Goal: Book appointment/travel/reservation

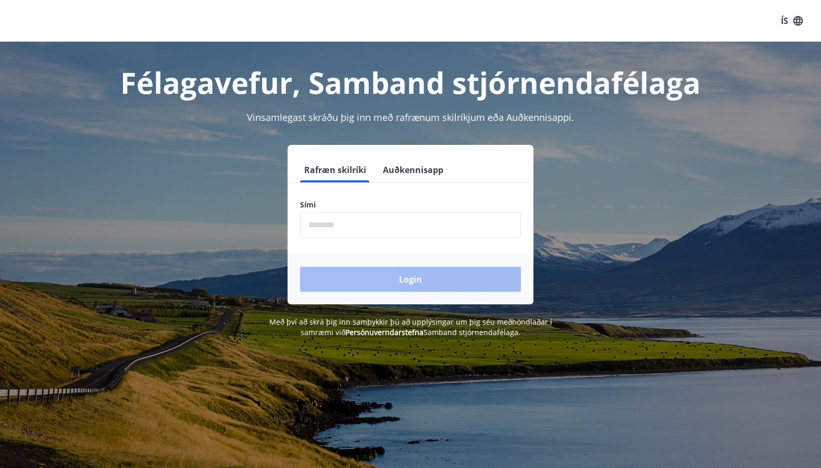
click at [326, 226] on input "phone" at bounding box center [410, 225] width 221 height 26
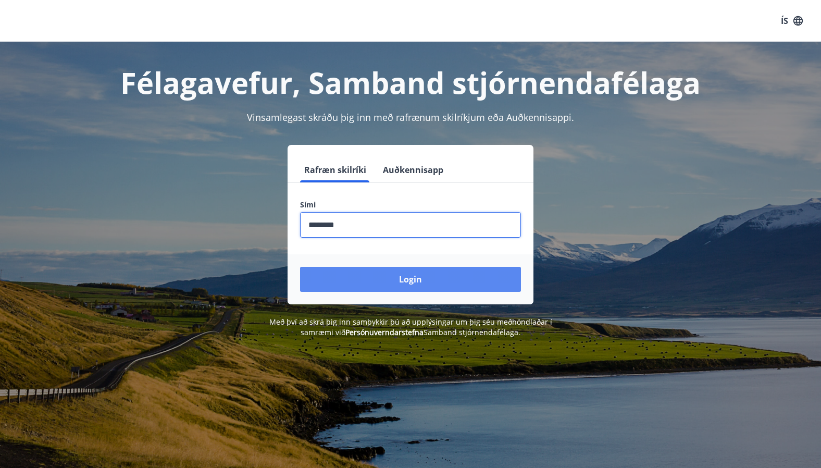
type input "********"
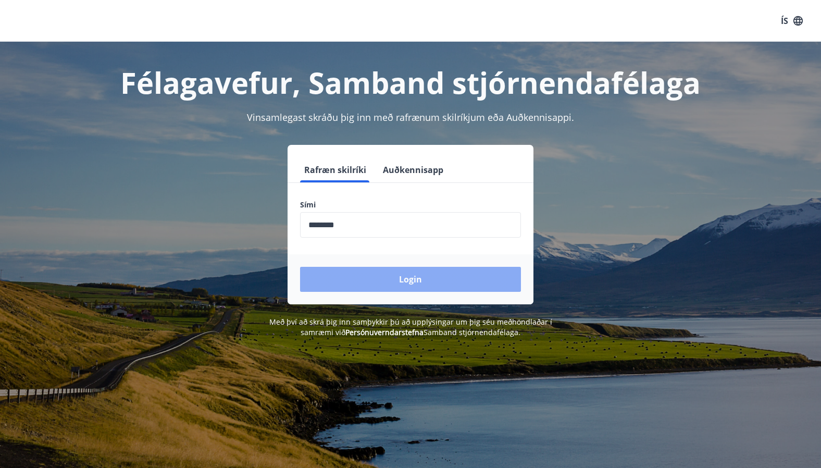
click at [417, 277] on button "Login" at bounding box center [410, 279] width 221 height 25
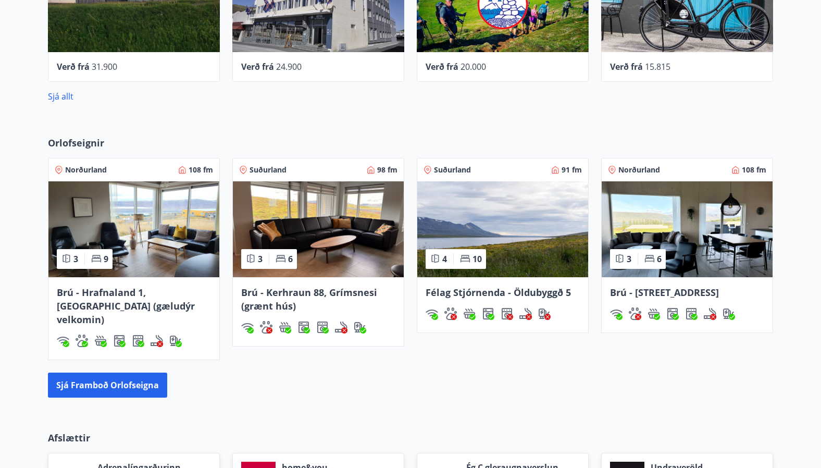
scroll to position [804, 0]
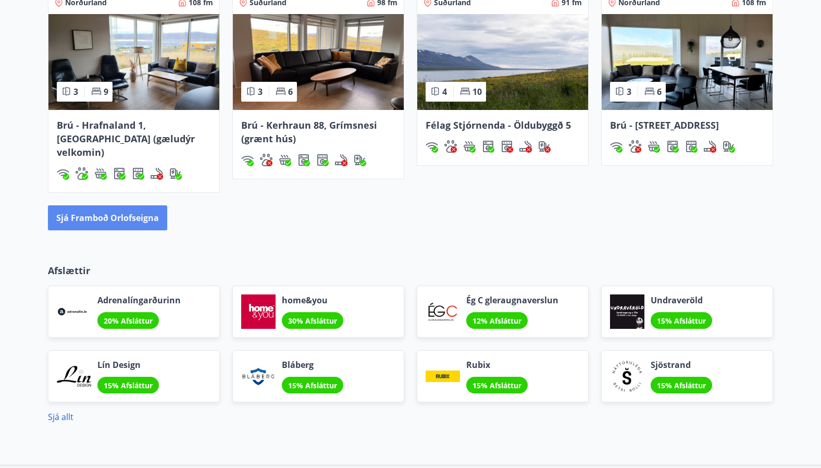
click at [134, 205] on button "Sjá framboð orlofseigna" at bounding box center [107, 217] width 119 height 25
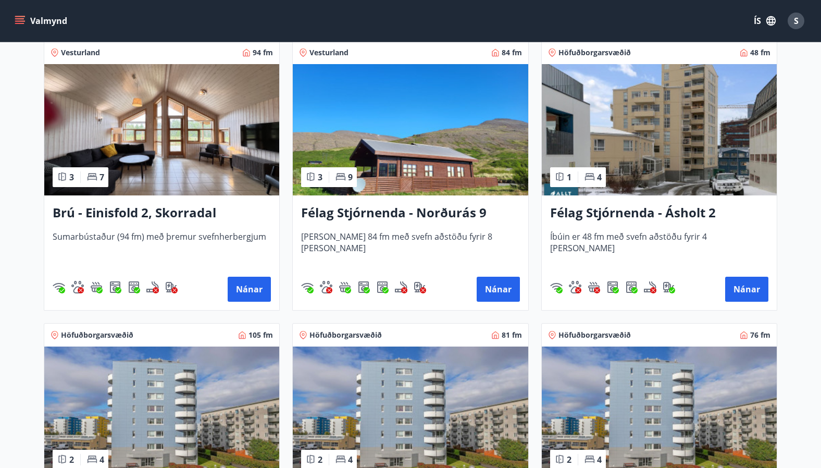
scroll to position [677, 0]
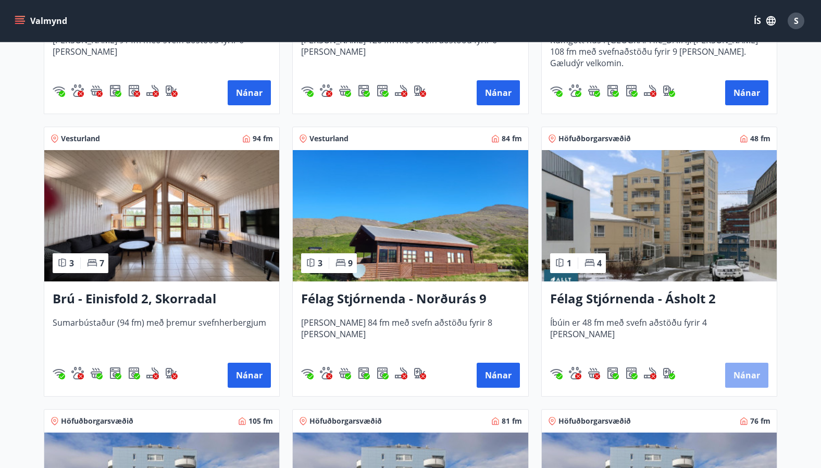
click at [737, 369] on button "Nánar" at bounding box center [746, 375] width 43 height 25
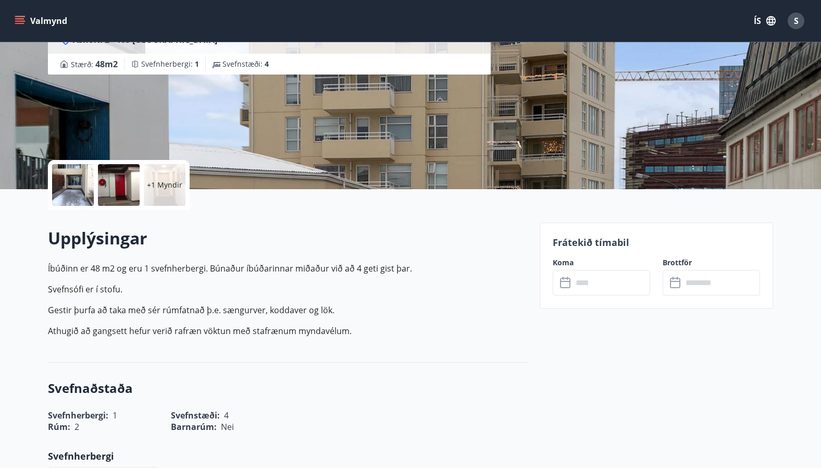
scroll to position [147, 0]
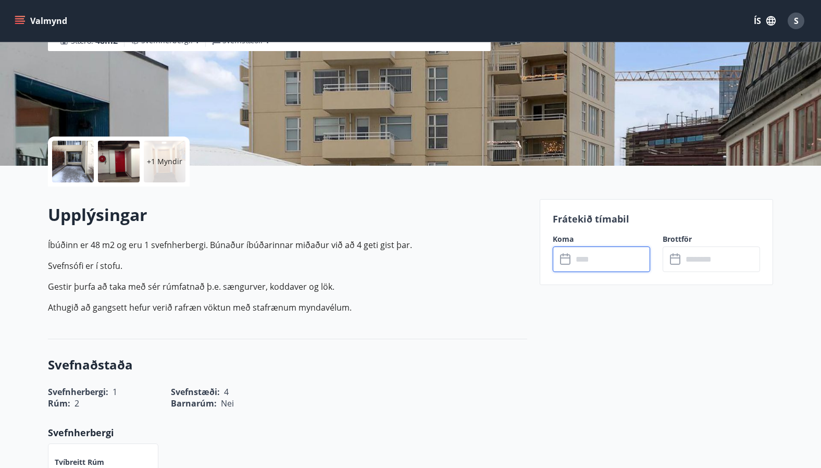
click at [579, 262] on input "text" at bounding box center [612, 259] width 78 height 26
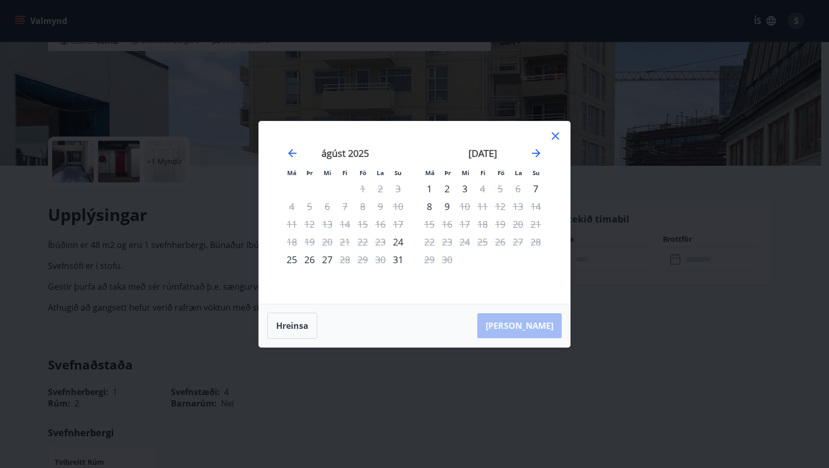
click at [552, 138] on icon at bounding box center [555, 136] width 13 height 13
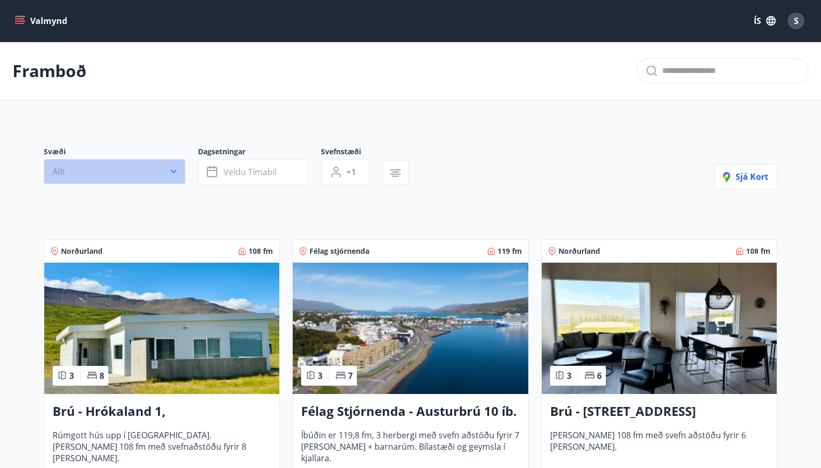
click at [178, 169] on icon "button" at bounding box center [173, 171] width 10 height 10
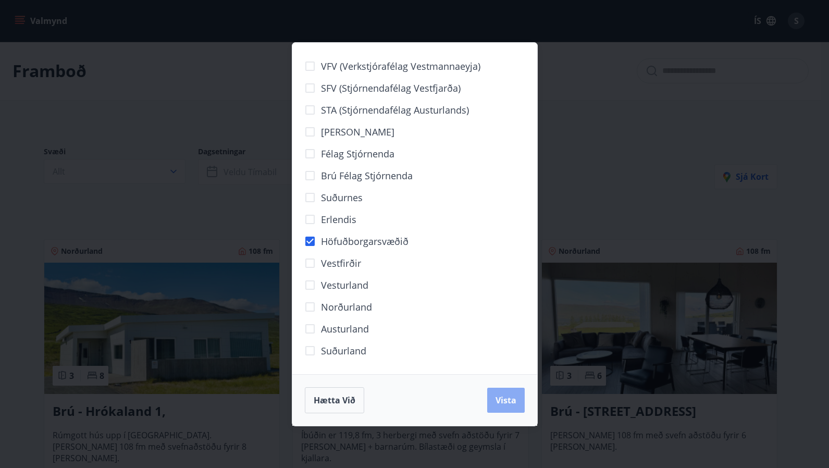
click at [502, 394] on span "Vista" at bounding box center [506, 399] width 21 height 11
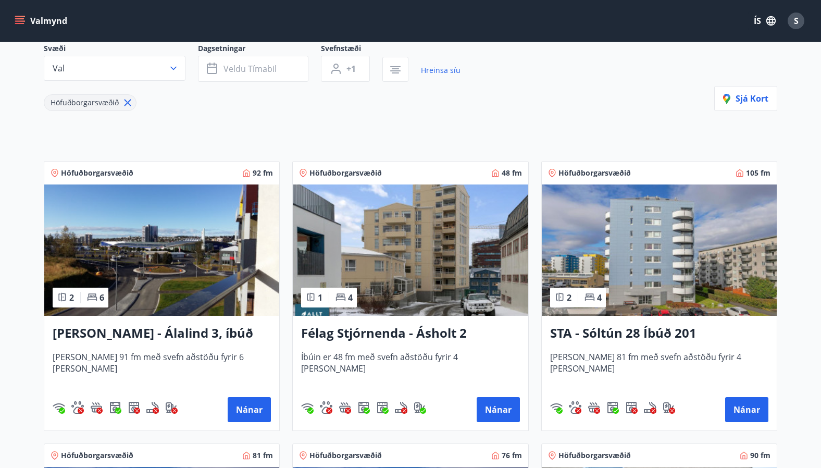
scroll to position [102, 0]
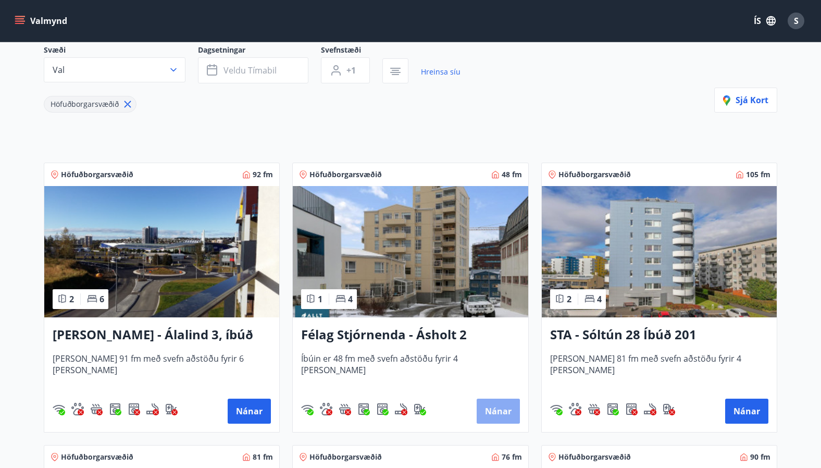
click at [499, 403] on button "Nánar" at bounding box center [498, 411] width 43 height 25
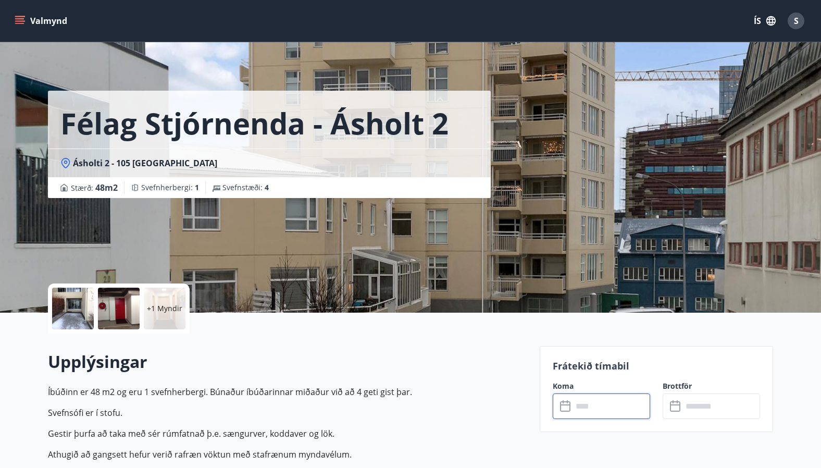
click at [588, 403] on input "text" at bounding box center [612, 406] width 78 height 26
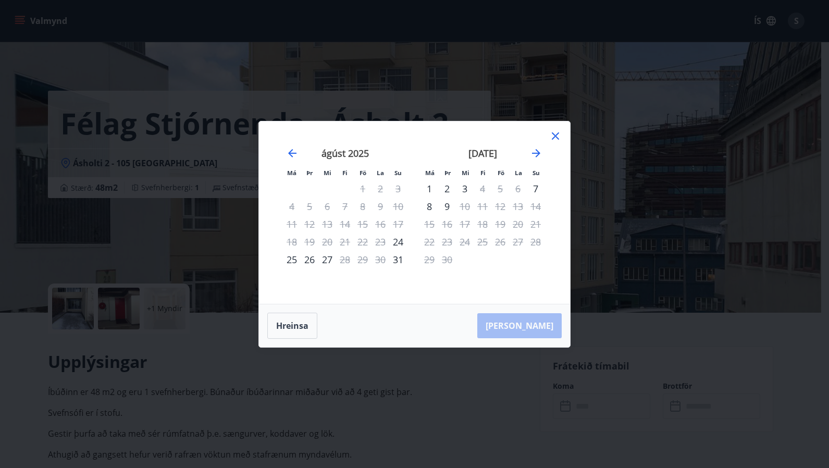
click at [557, 135] on icon at bounding box center [555, 135] width 7 height 7
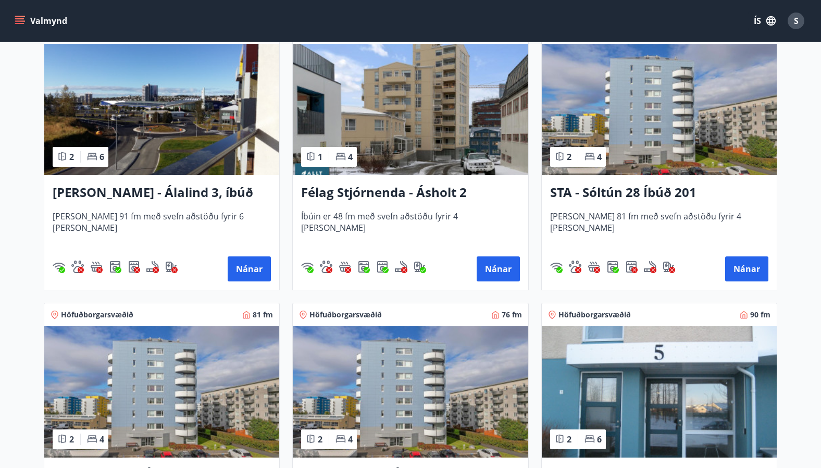
scroll to position [252, 0]
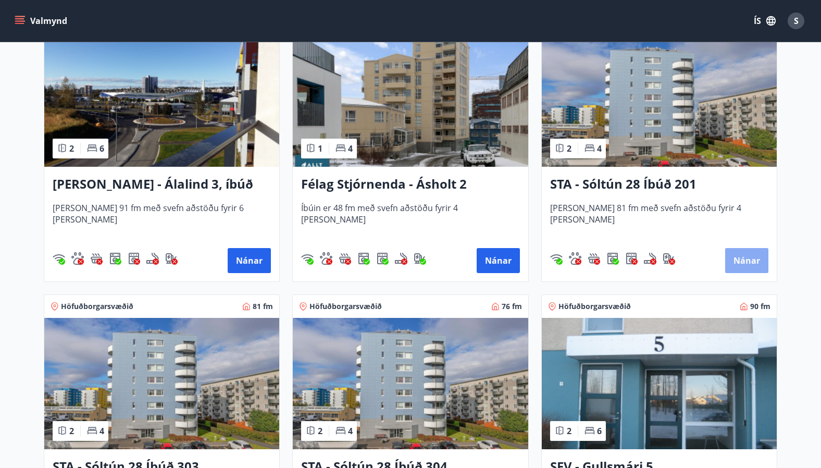
click at [748, 253] on button "Nánar" at bounding box center [746, 260] width 43 height 25
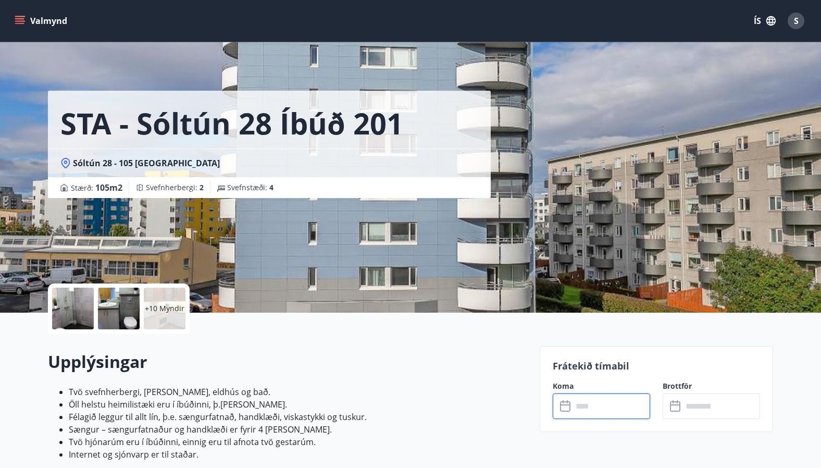
click at [597, 393] on input "text" at bounding box center [612, 406] width 78 height 26
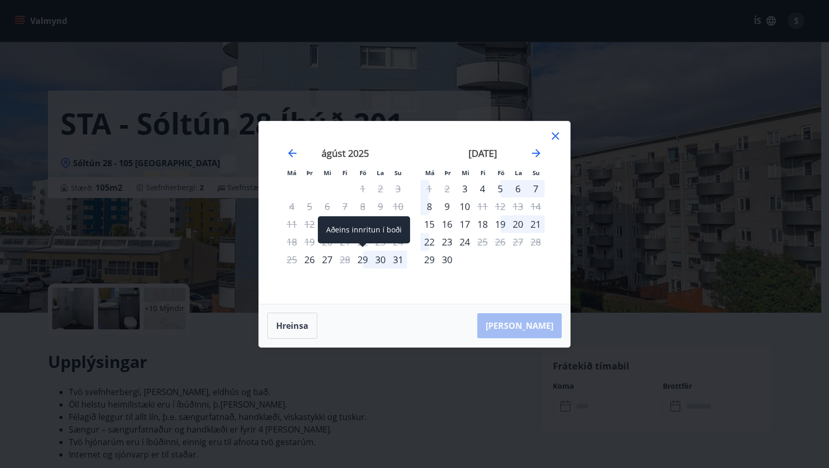
click at [366, 260] on div "29" at bounding box center [363, 260] width 18 height 18
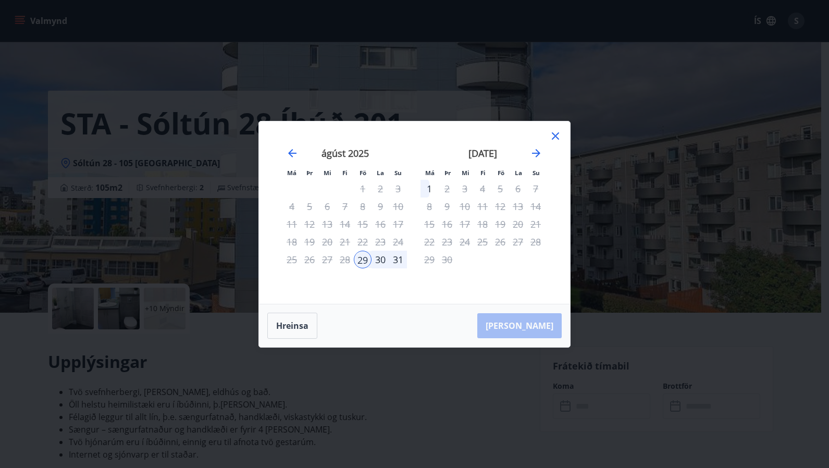
click at [398, 262] on div "31" at bounding box center [398, 260] width 18 height 18
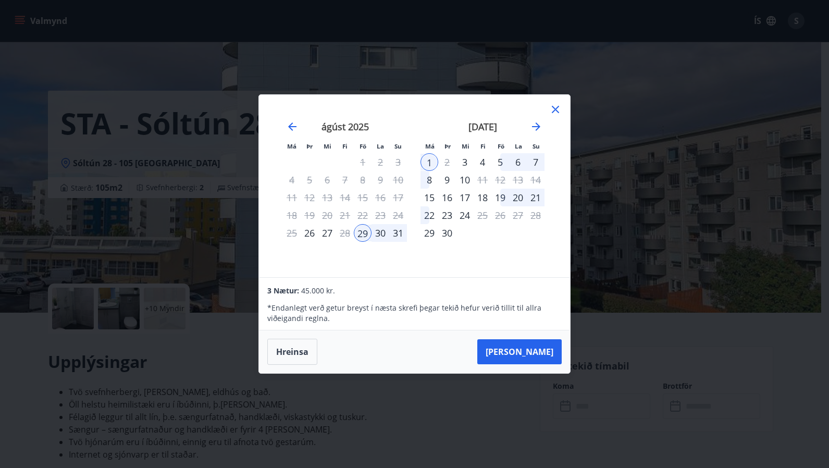
click at [556, 112] on icon at bounding box center [555, 109] width 13 height 13
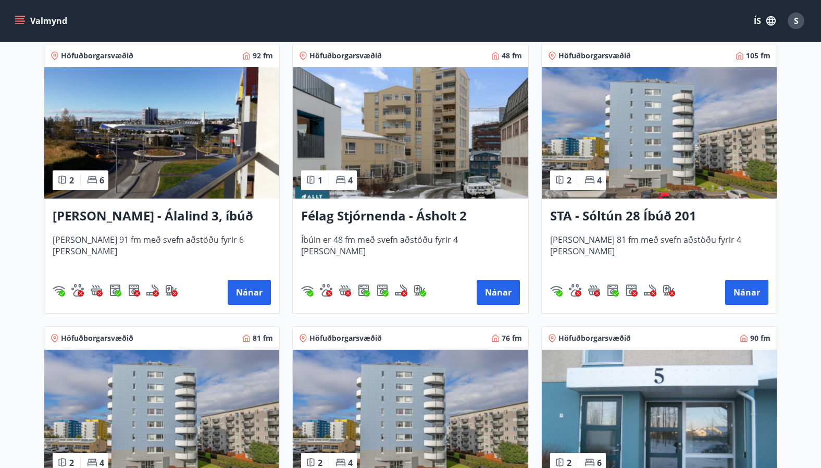
scroll to position [229, 0]
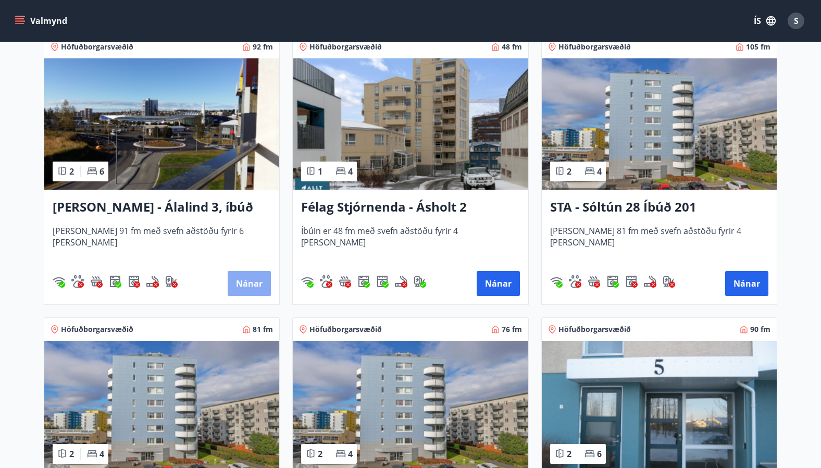
click at [250, 275] on button "Nánar" at bounding box center [249, 283] width 43 height 25
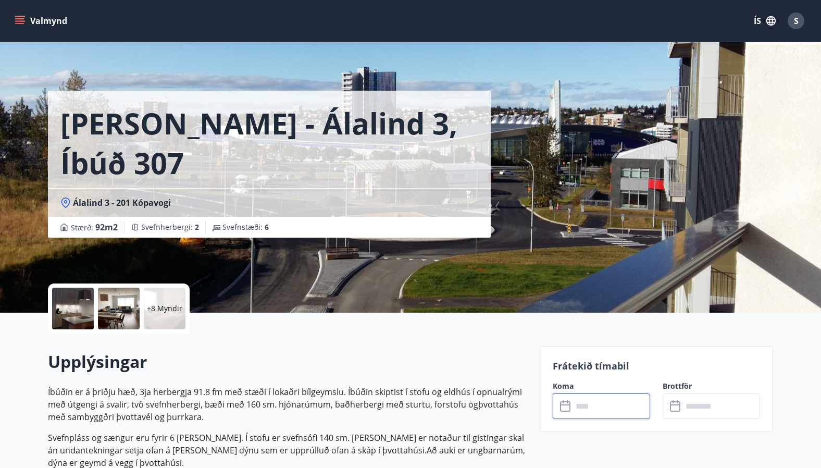
click at [604, 409] on input "text" at bounding box center [612, 406] width 78 height 26
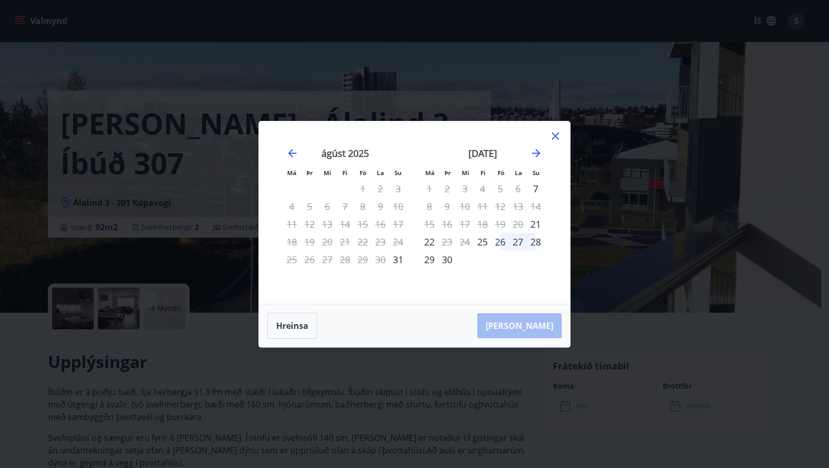
click at [550, 140] on icon at bounding box center [555, 136] width 13 height 13
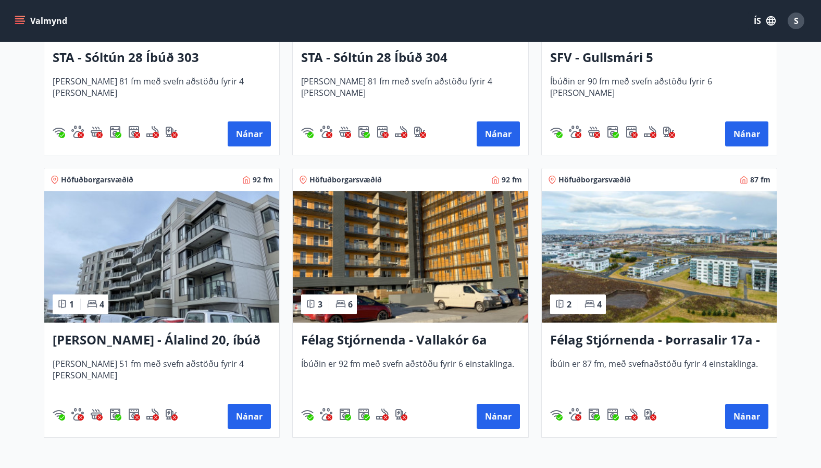
scroll to position [672, 0]
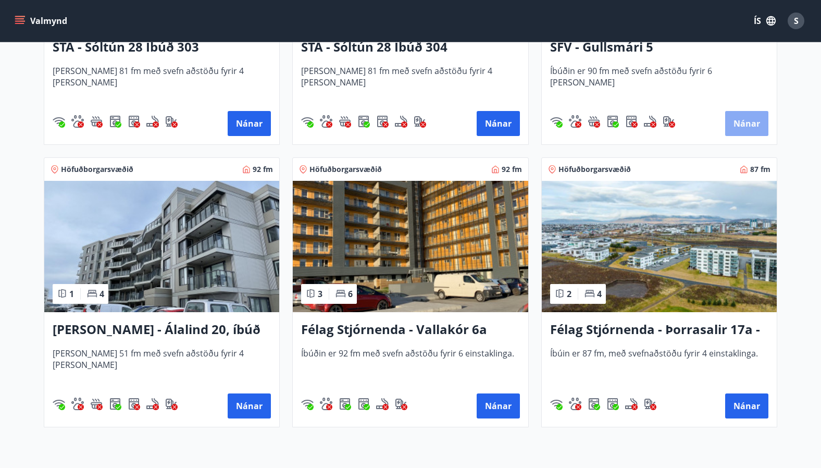
click at [740, 122] on button "Nánar" at bounding box center [746, 123] width 43 height 25
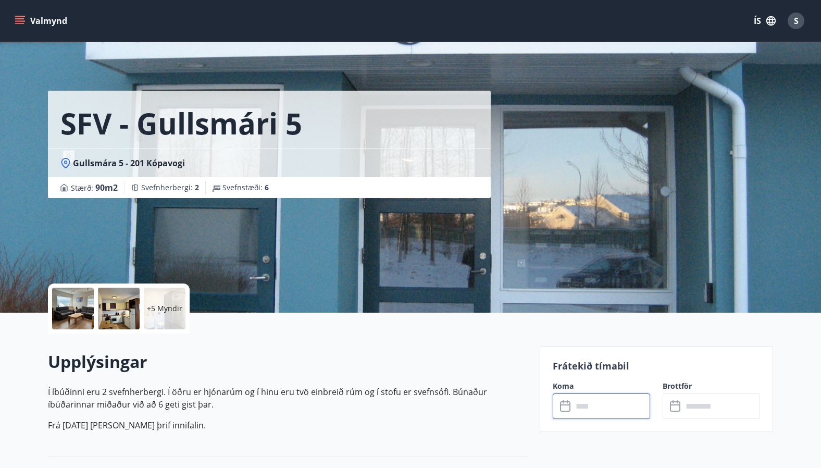
click at [587, 404] on input "text" at bounding box center [612, 406] width 78 height 26
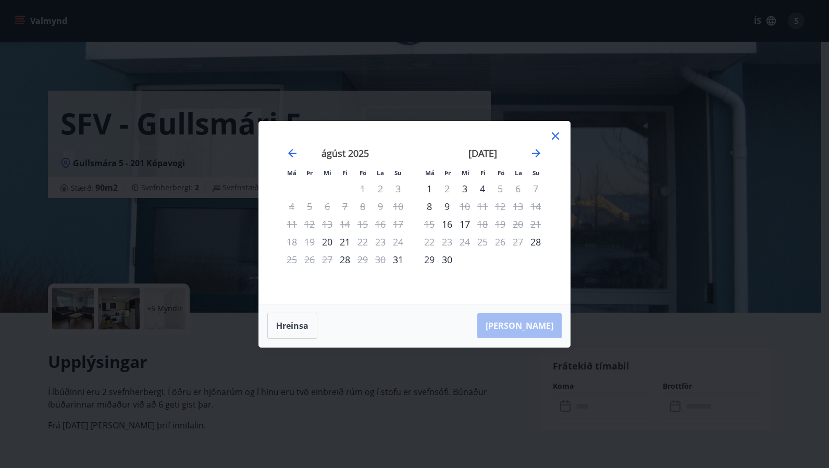
click at [556, 140] on icon at bounding box center [555, 136] width 13 height 13
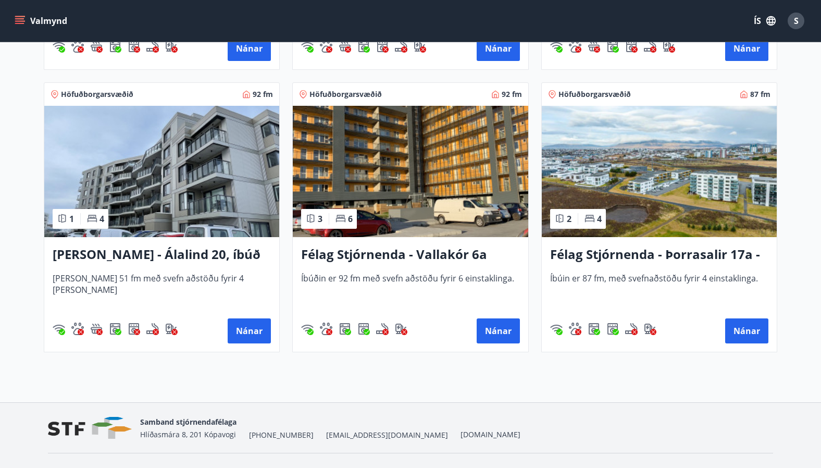
scroll to position [769, 0]
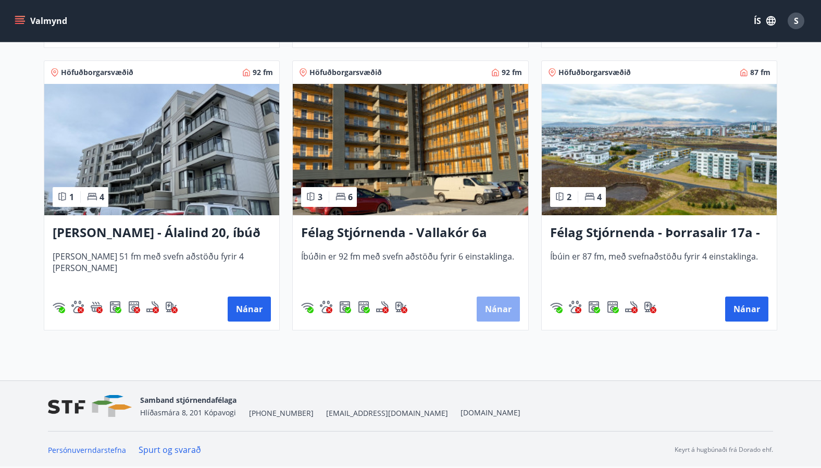
click at [494, 306] on button "Nánar" at bounding box center [498, 309] width 43 height 25
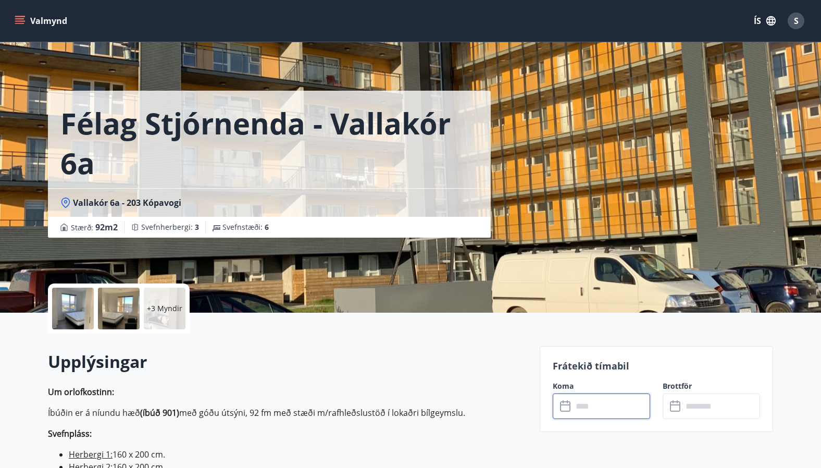
click at [600, 406] on input "text" at bounding box center [612, 406] width 78 height 26
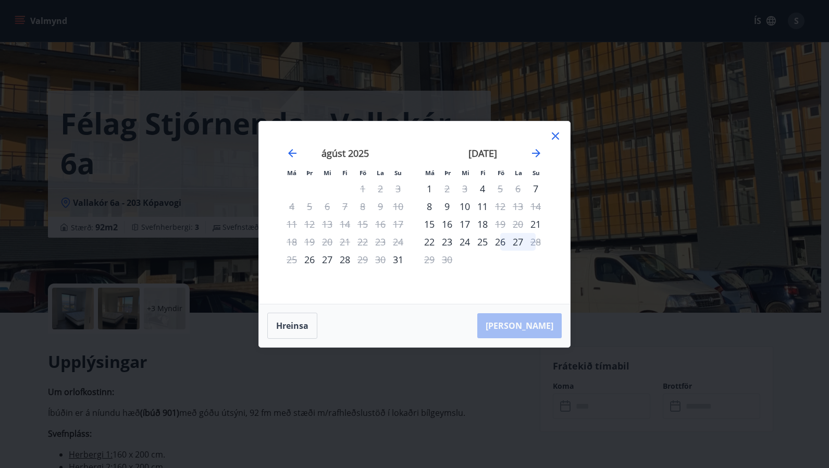
click at [558, 135] on icon at bounding box center [555, 136] width 13 height 13
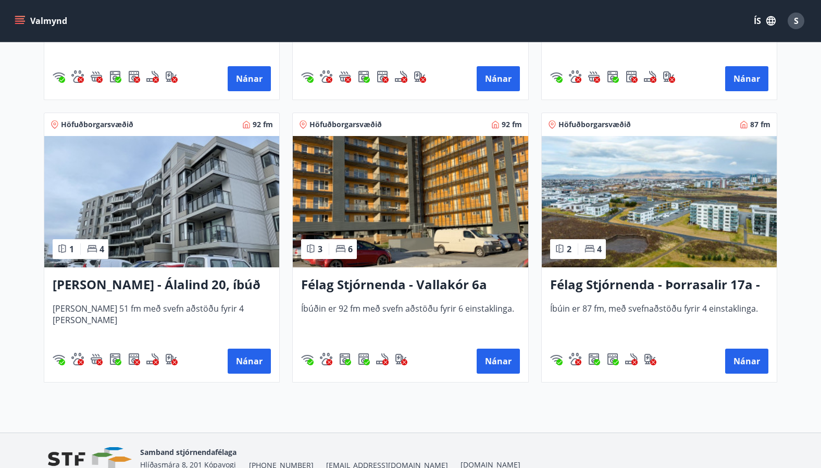
scroll to position [719, 0]
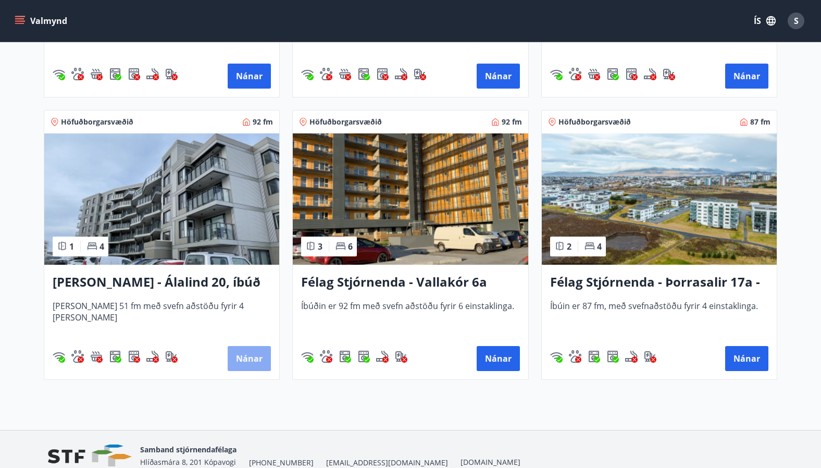
click at [242, 361] on button "Nánar" at bounding box center [249, 358] width 43 height 25
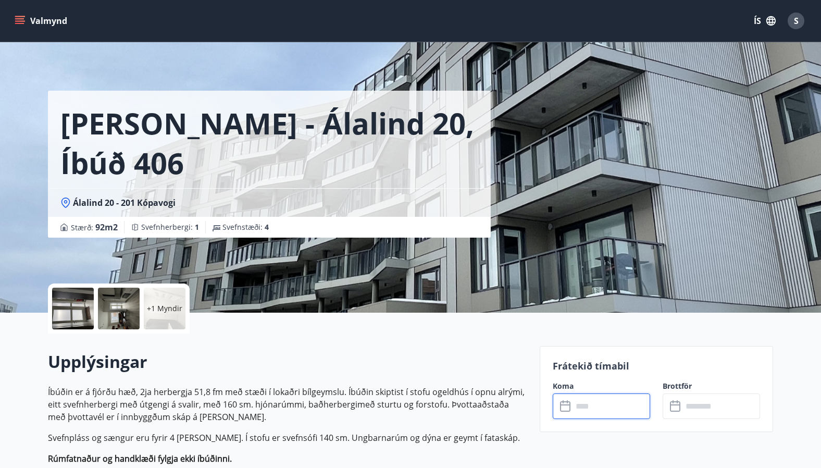
click at [615, 409] on input "text" at bounding box center [612, 406] width 78 height 26
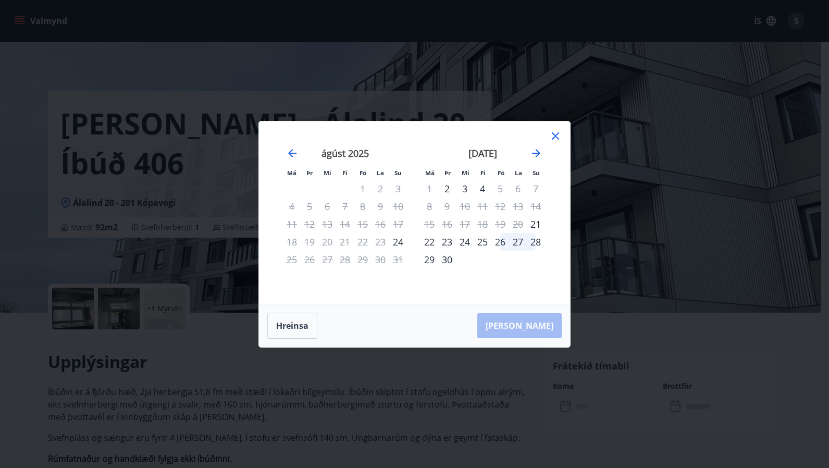
click at [559, 135] on icon at bounding box center [555, 136] width 13 height 13
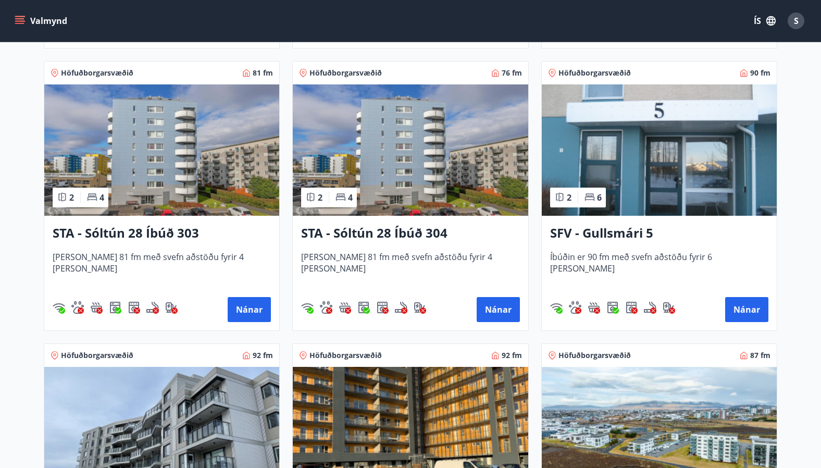
scroll to position [477, 0]
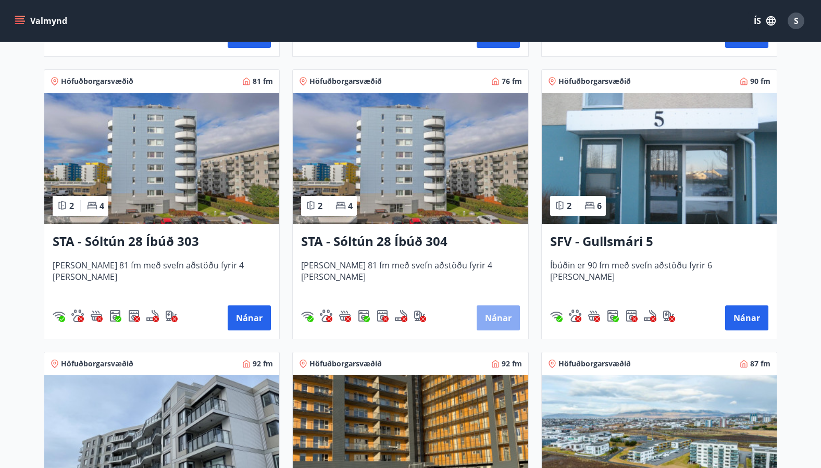
click at [499, 311] on button "Nánar" at bounding box center [498, 317] width 43 height 25
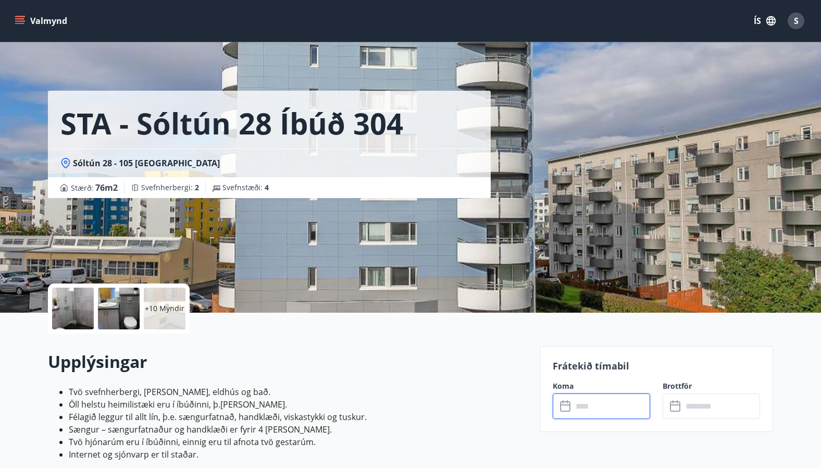
click at [598, 416] on input "text" at bounding box center [612, 406] width 78 height 26
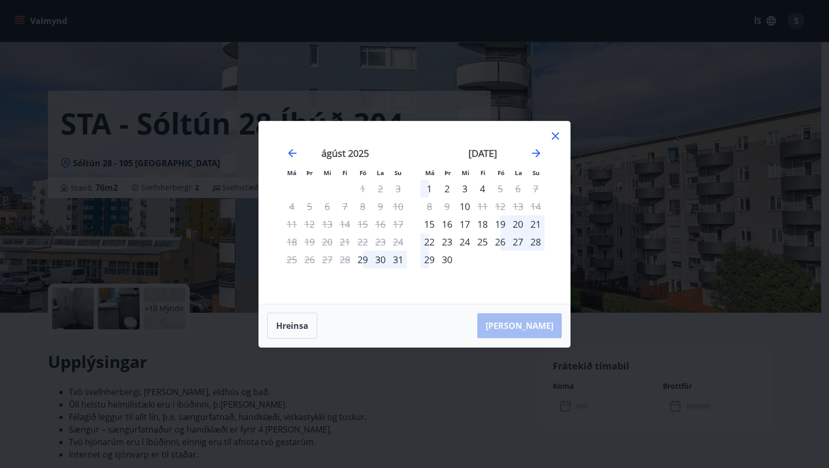
click at [553, 133] on icon at bounding box center [555, 135] width 7 height 7
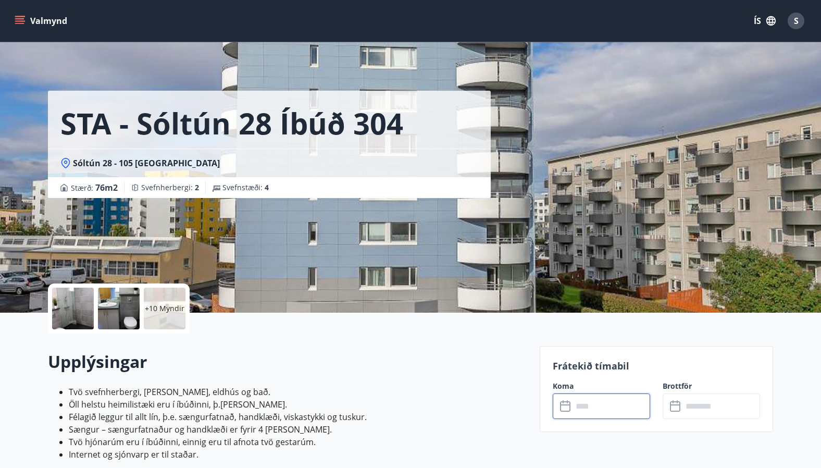
scroll to position [64, 0]
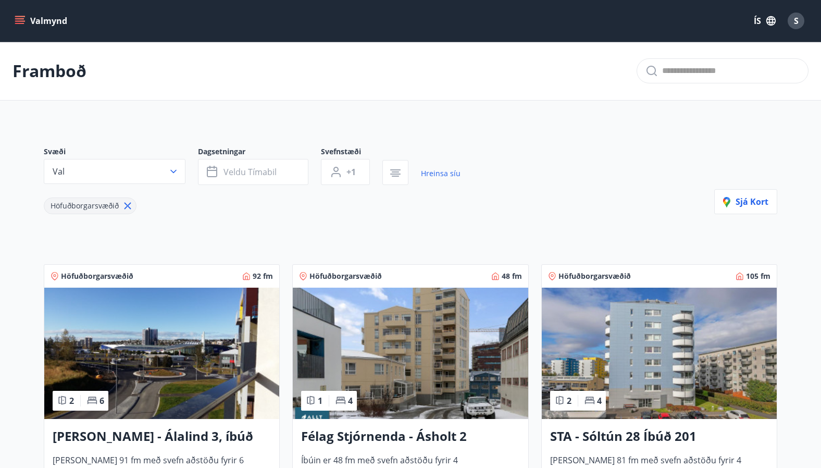
click at [129, 204] on icon at bounding box center [128, 206] width 7 height 7
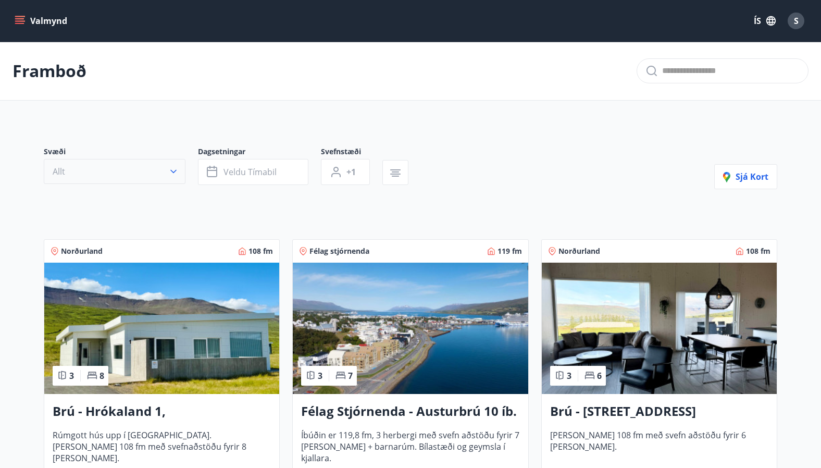
click at [170, 176] on icon "button" at bounding box center [173, 171] width 10 height 10
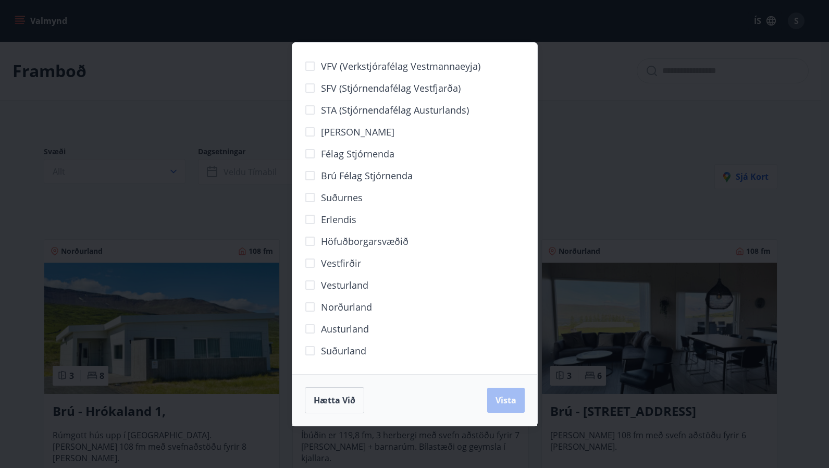
click at [332, 351] on span "Suðurland" at bounding box center [343, 351] width 45 height 14
click at [503, 400] on span "Vista" at bounding box center [506, 399] width 21 height 11
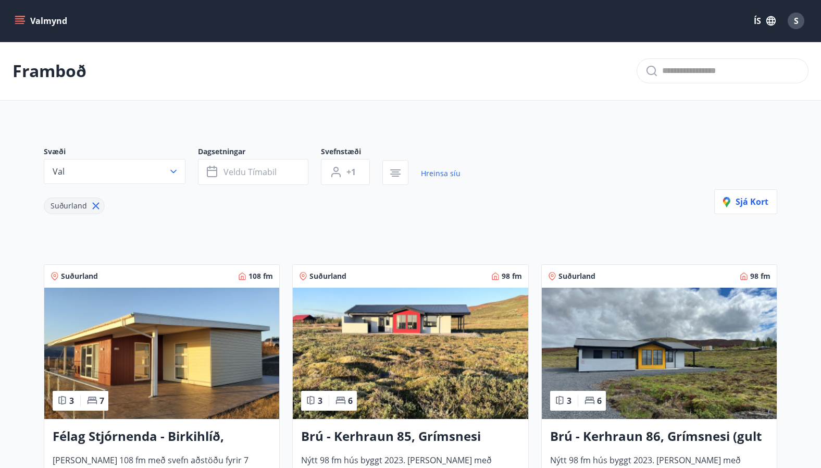
click at [97, 204] on icon at bounding box center [95, 205] width 11 height 11
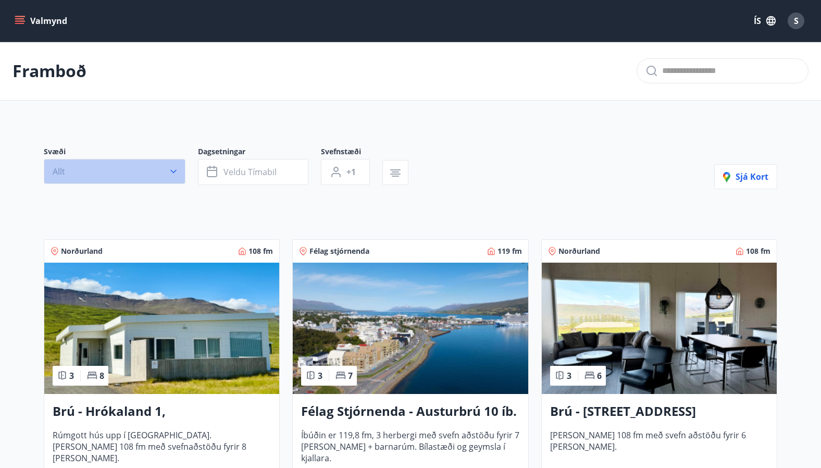
click at [175, 170] on icon "button" at bounding box center [173, 171] width 10 height 10
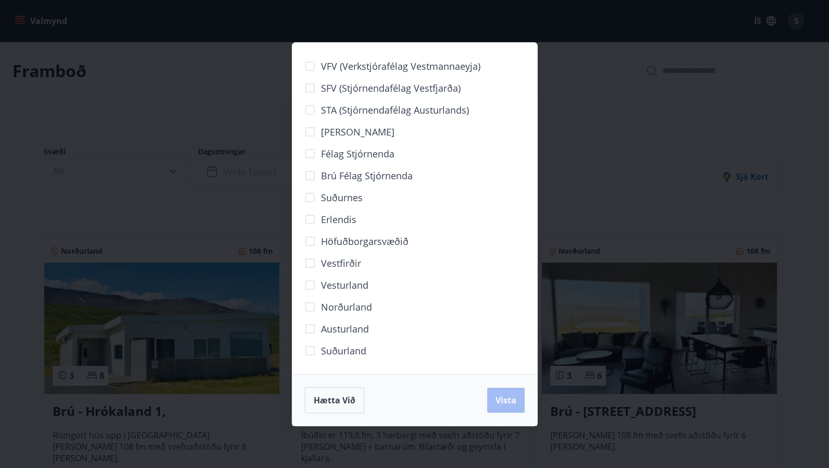
click at [367, 286] on span "Vesturland" at bounding box center [344, 285] width 47 height 14
click at [504, 391] on button "Vista" at bounding box center [506, 400] width 38 height 25
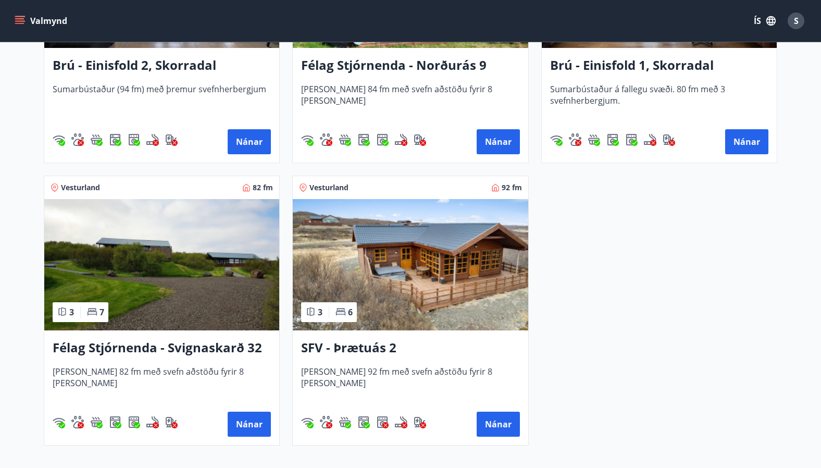
scroll to position [377, 0]
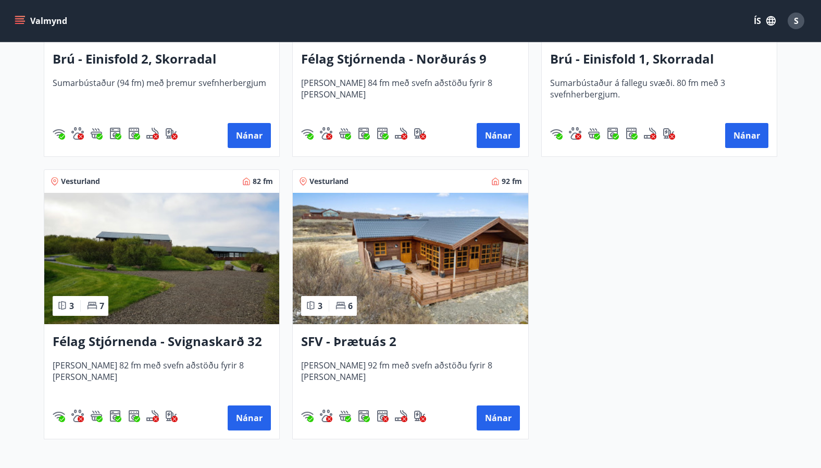
click at [426, 60] on h3 "Félag Stjórnenda - Norðurás 9" at bounding box center [410, 59] width 218 height 19
